Goal: Task Accomplishment & Management: Manage account settings

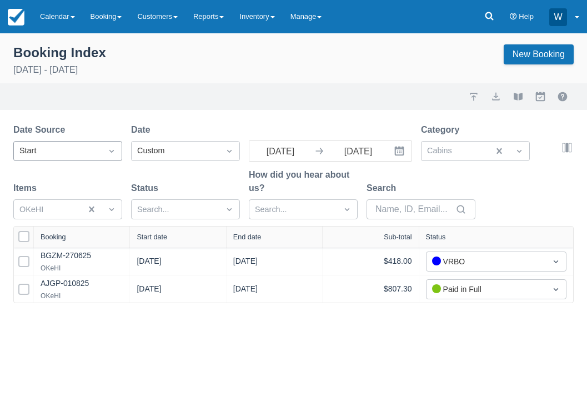
click at [93, 143] on div "Start" at bounding box center [58, 151] width 88 height 18
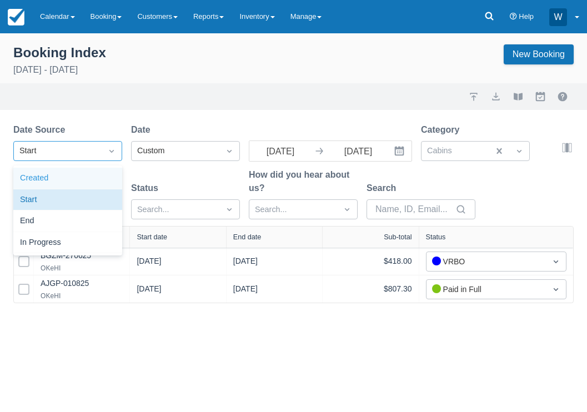
click at [85, 173] on div "Created" at bounding box center [67, 179] width 109 height 22
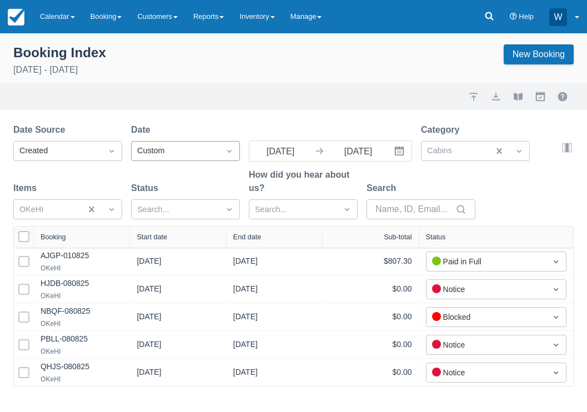
click at [170, 149] on div "Custom" at bounding box center [175, 151] width 77 height 12
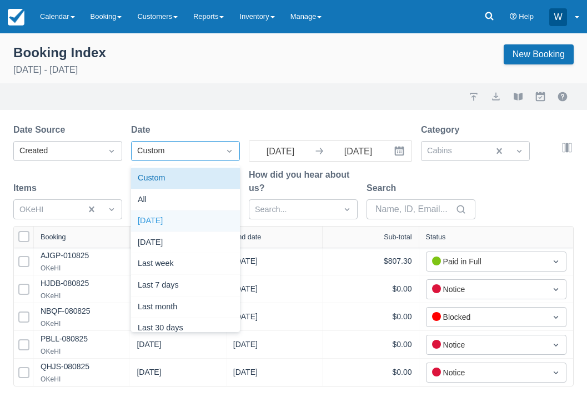
click at [181, 220] on div "[DATE]" at bounding box center [185, 221] width 109 height 22
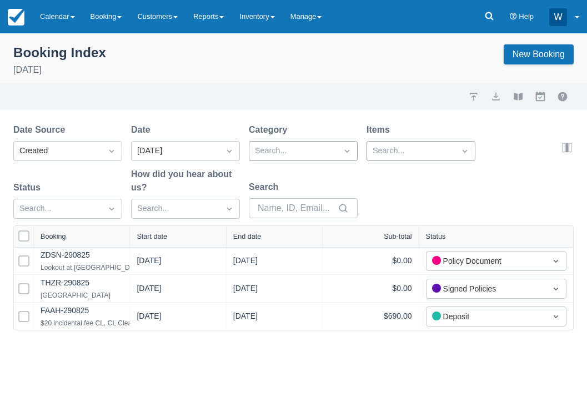
click at [166, 238] on div "Start date" at bounding box center [152, 237] width 31 height 8
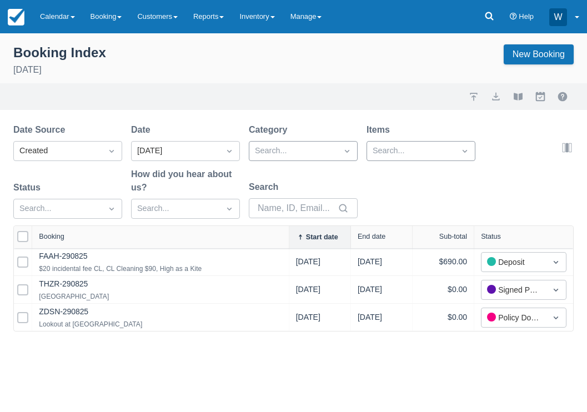
drag, startPoint x: 138, startPoint y: 236, endPoint x: 299, endPoint y: 234, distance: 160.4
click at [299, 234] on div "Select All Booking Start date End date Sub-total Status" at bounding box center [293, 237] width 559 height 22
